Goal: Task Accomplishment & Management: Manage account settings

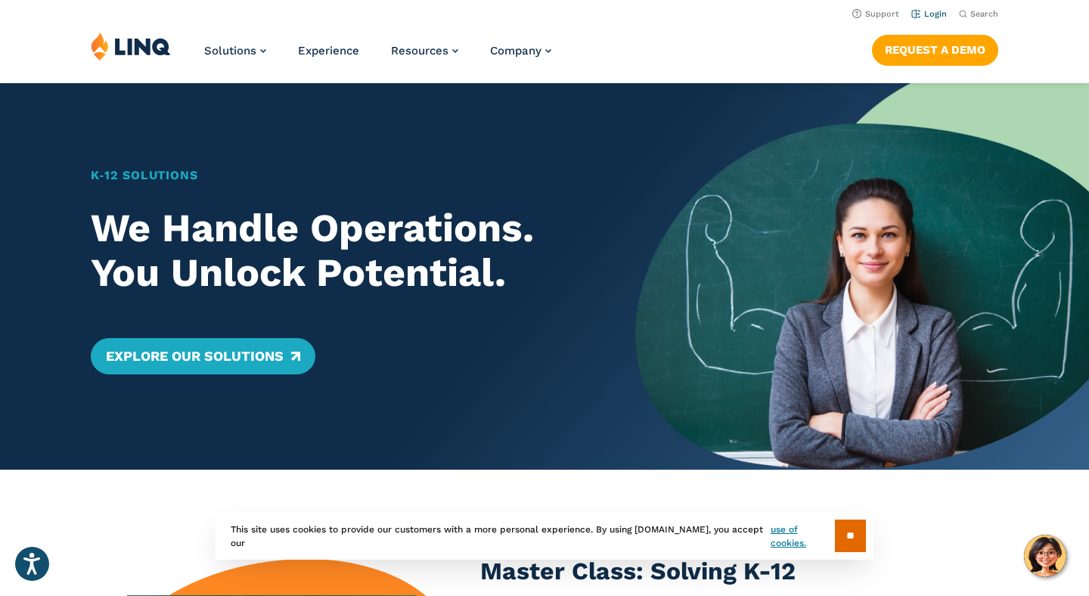
click at [924, 11] on link "Login" at bounding box center [930, 14] width 36 height 10
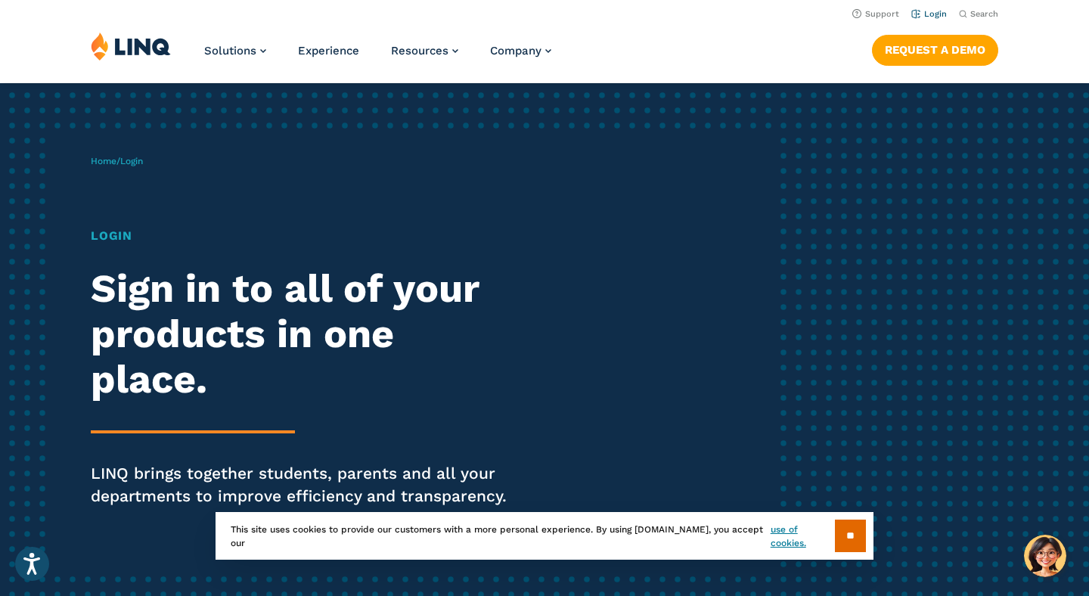
click at [930, 11] on link "Login" at bounding box center [930, 14] width 36 height 10
click at [851, 525] on input "**" at bounding box center [850, 536] width 31 height 33
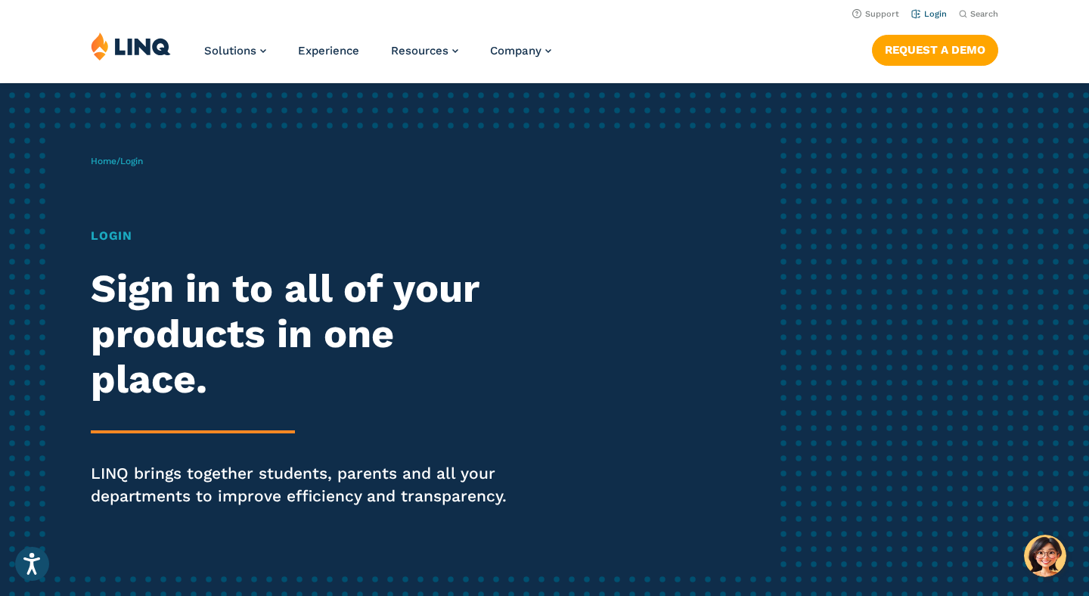
click at [933, 8] on li "Login" at bounding box center [930, 13] width 36 height 17
click at [935, 18] on link "Login" at bounding box center [930, 14] width 36 height 10
click at [929, 15] on link "Login" at bounding box center [930, 14] width 36 height 10
